Goal: Find specific page/section: Find specific page/section

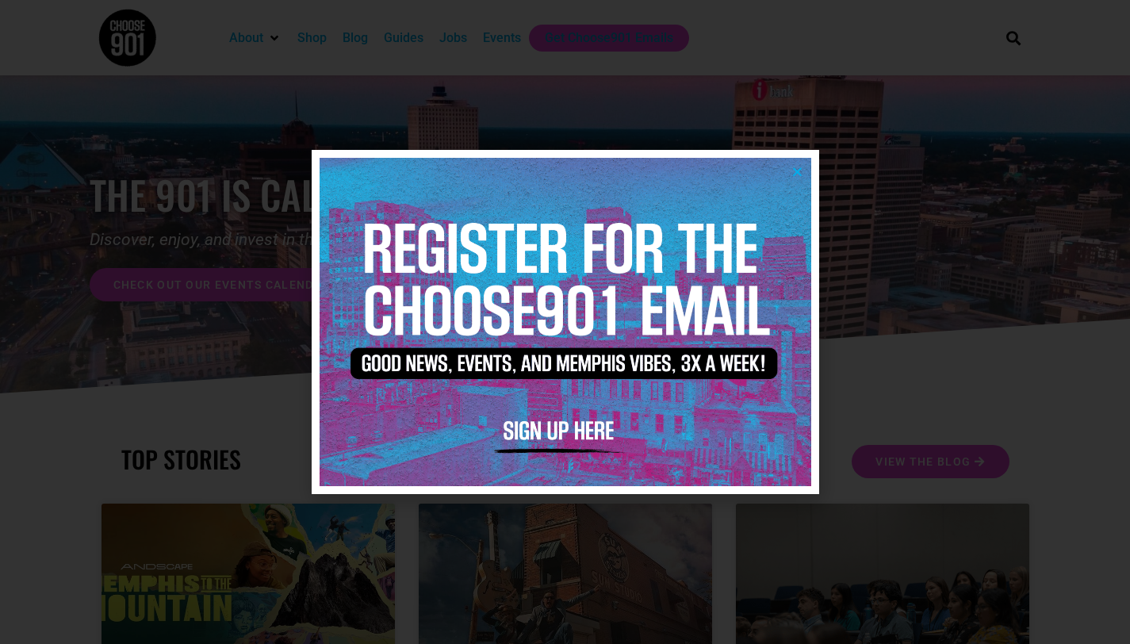
click at [803, 170] on img at bounding box center [566, 322] width 492 height 328
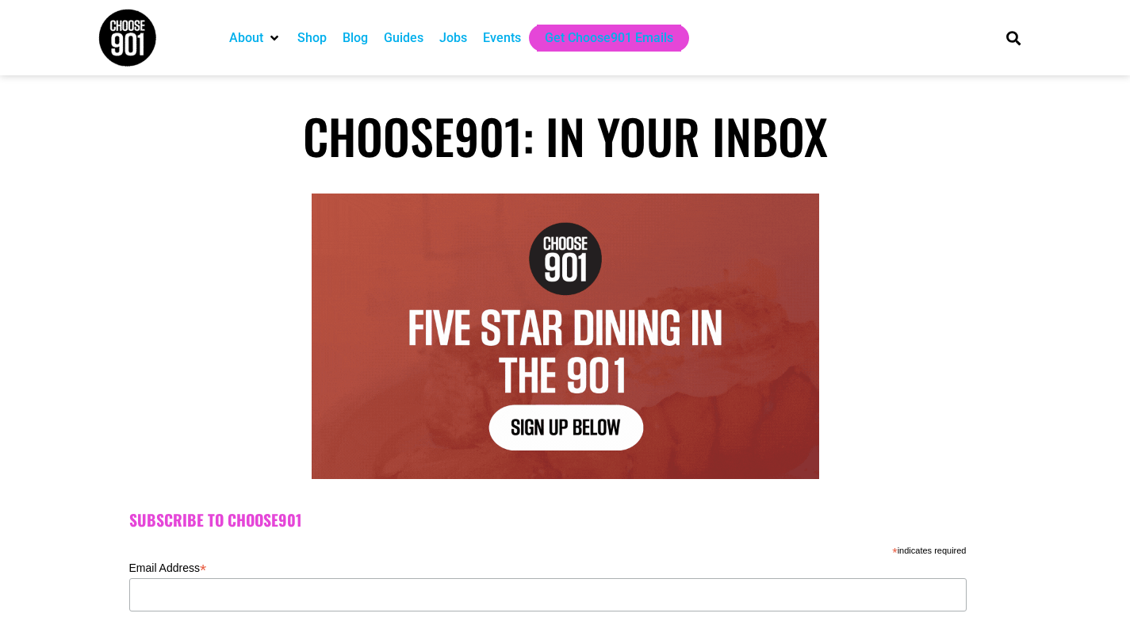
click at [495, 39] on div "Events" at bounding box center [502, 38] width 38 height 19
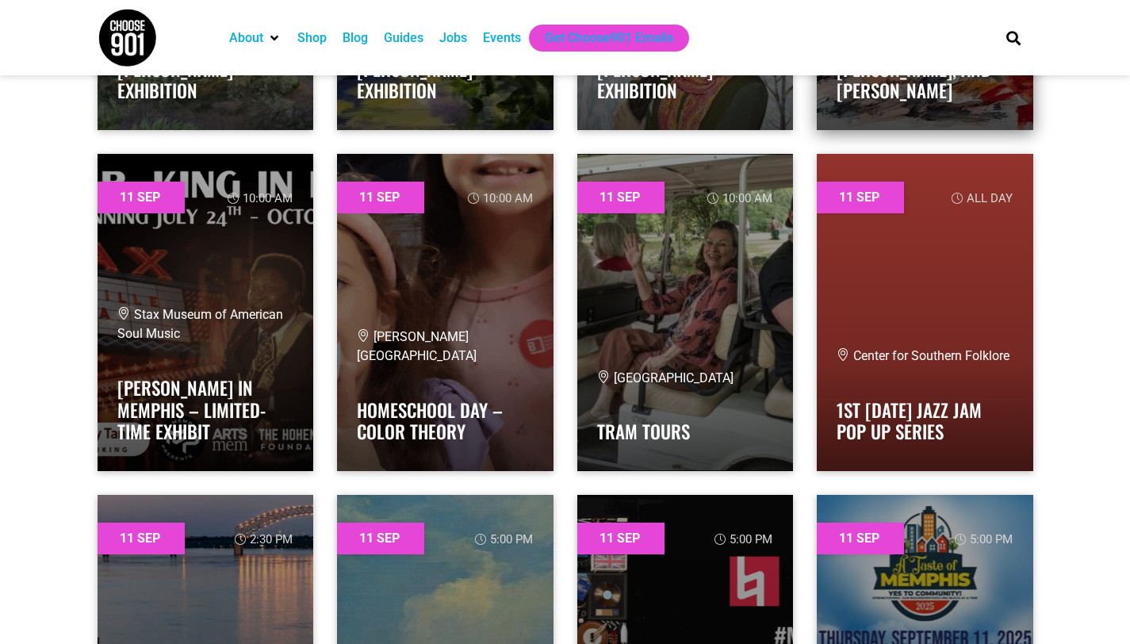
scroll to position [5270, 0]
